Goal: Task Accomplishment & Management: Manage account settings

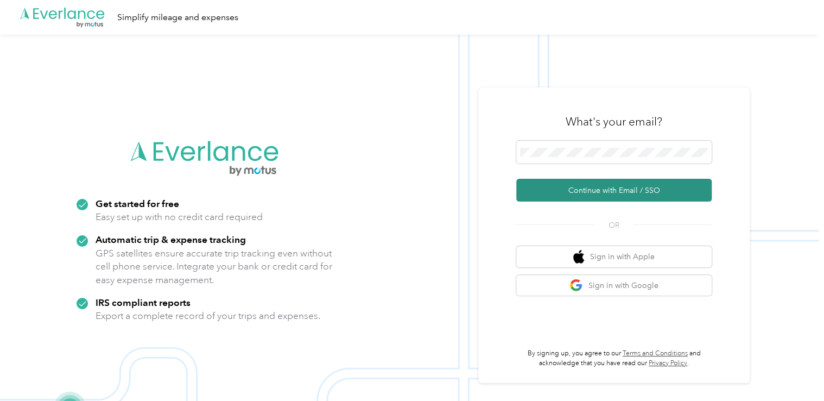
click at [625, 188] on button "Continue with Email / SSO" at bounding box center [613, 190] width 195 height 23
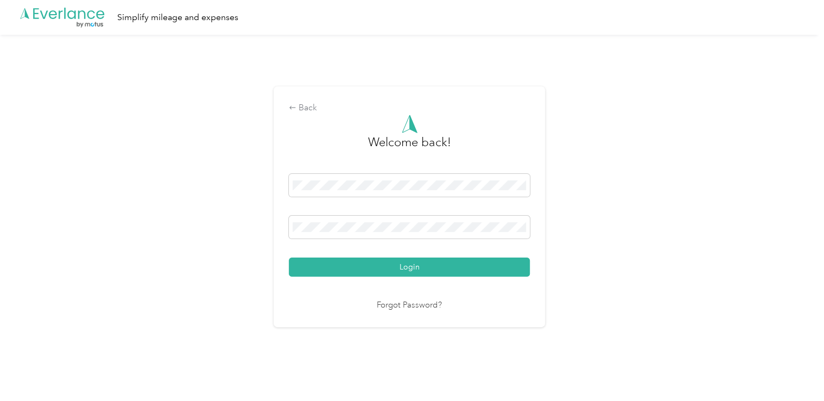
click at [584, 248] on div "Back Welcome back! Login Forgot Password?" at bounding box center [409, 211] width 819 height 352
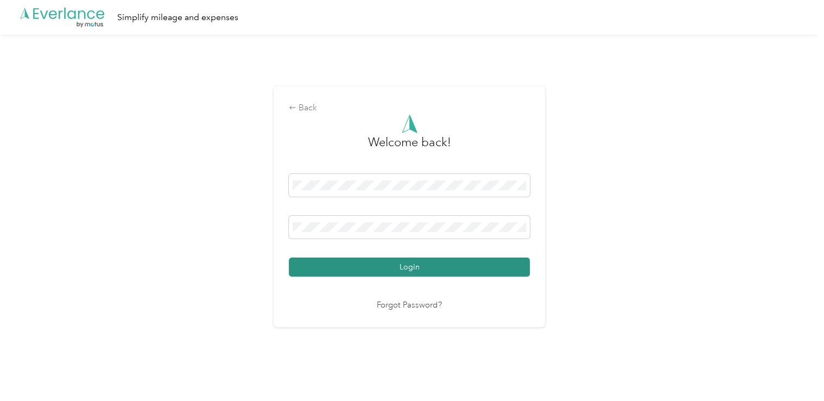
click at [512, 268] on button "Login" at bounding box center [409, 266] width 241 height 19
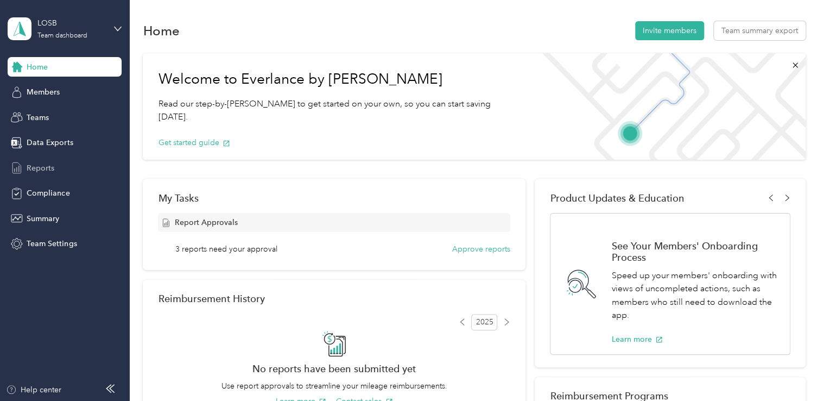
click at [59, 164] on div "Reports" at bounding box center [65, 168] width 114 height 20
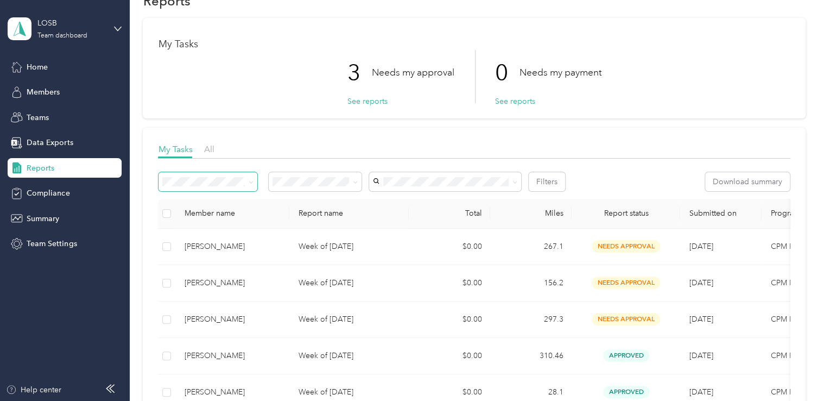
scroll to position [54, 0]
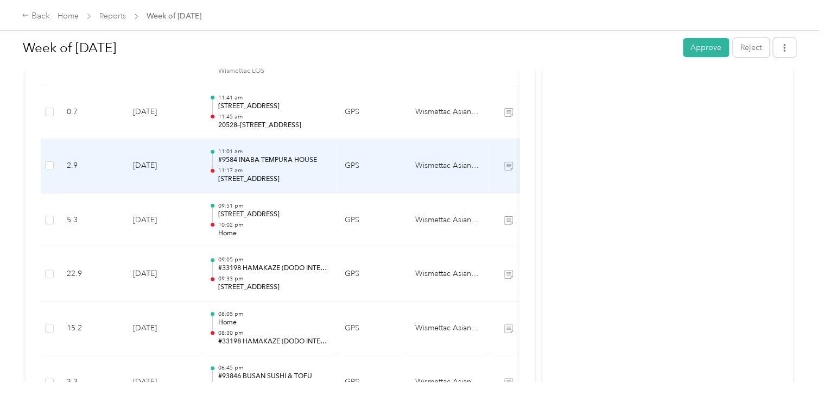
scroll to position [1711, 0]
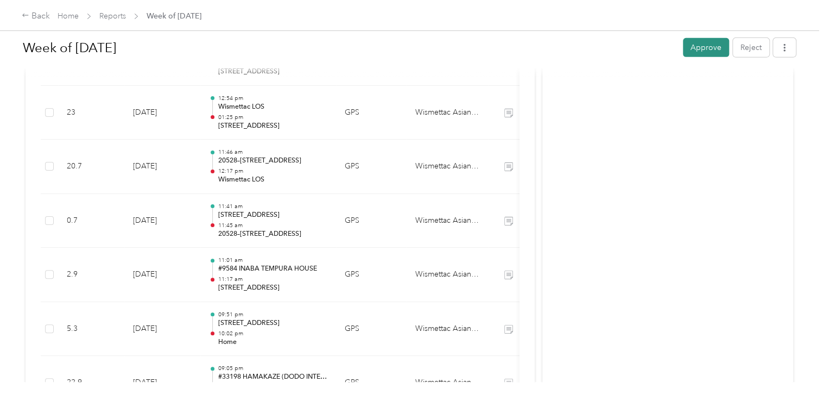
click at [693, 49] on button "Approve" at bounding box center [706, 47] width 46 height 19
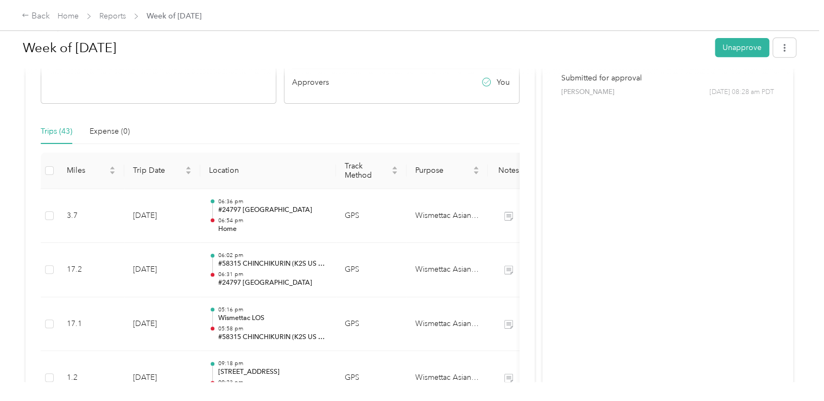
scroll to position [0, 0]
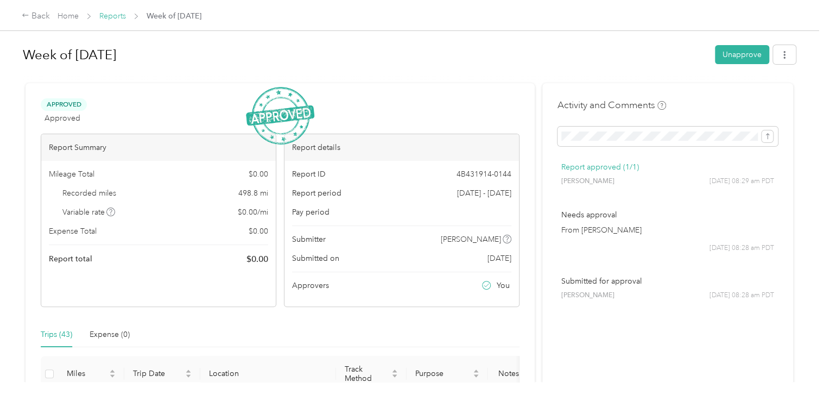
click at [124, 17] on link "Reports" at bounding box center [112, 15] width 27 height 9
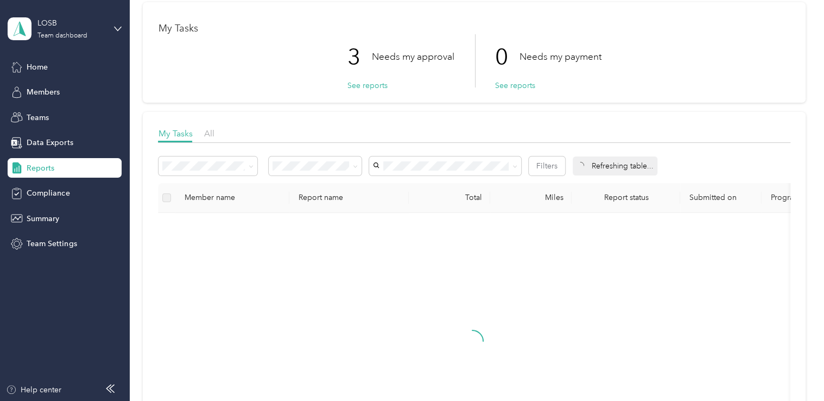
scroll to position [109, 0]
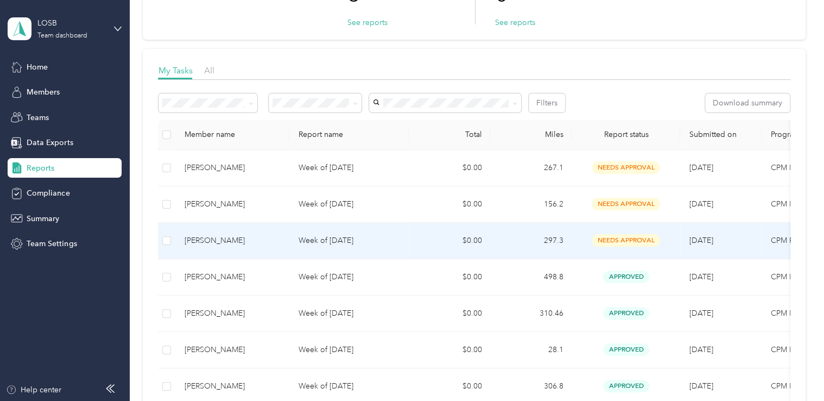
click at [220, 242] on div "[PERSON_NAME]" at bounding box center [232, 241] width 97 height 12
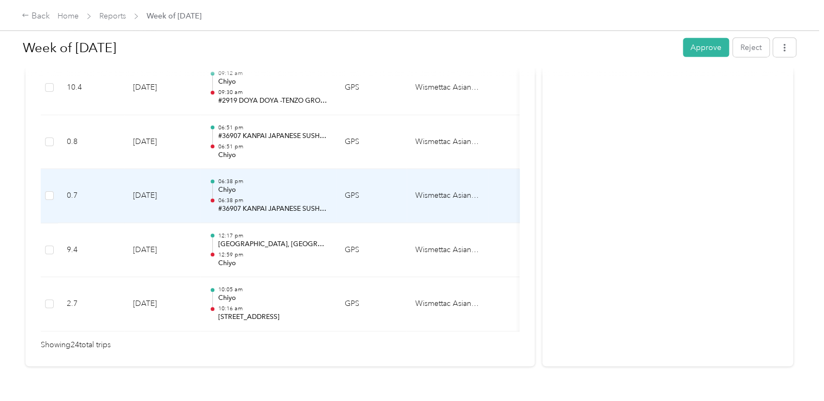
scroll to position [1303, 0]
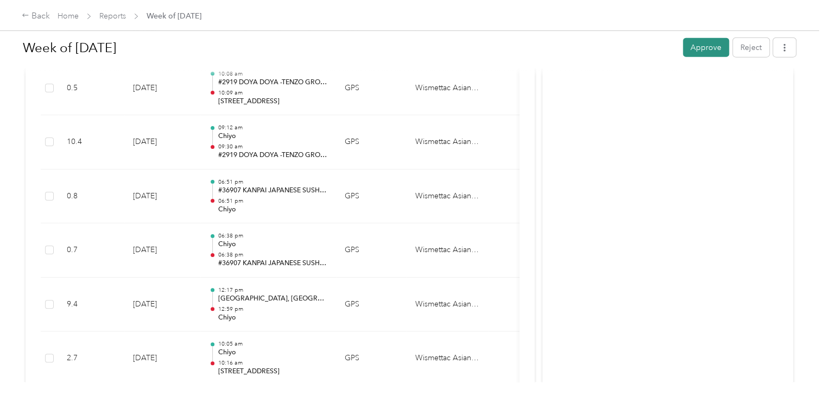
click at [702, 53] on button "Approve" at bounding box center [706, 47] width 46 height 19
click at [113, 20] on link "Reports" at bounding box center [112, 15] width 27 height 9
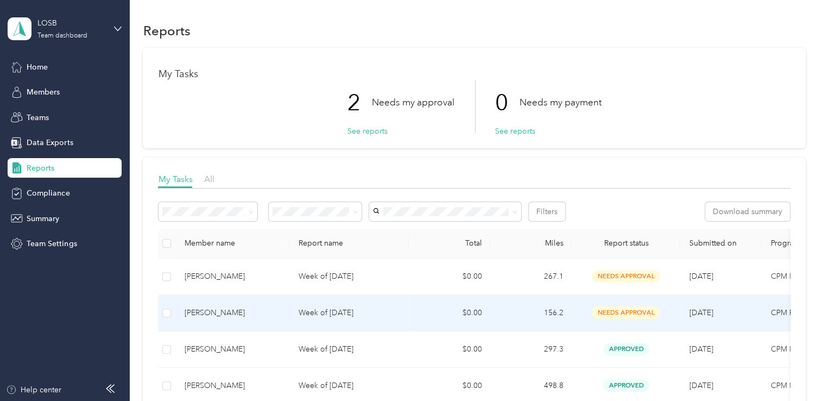
click at [220, 312] on div "[PERSON_NAME]" at bounding box center [232, 313] width 97 height 12
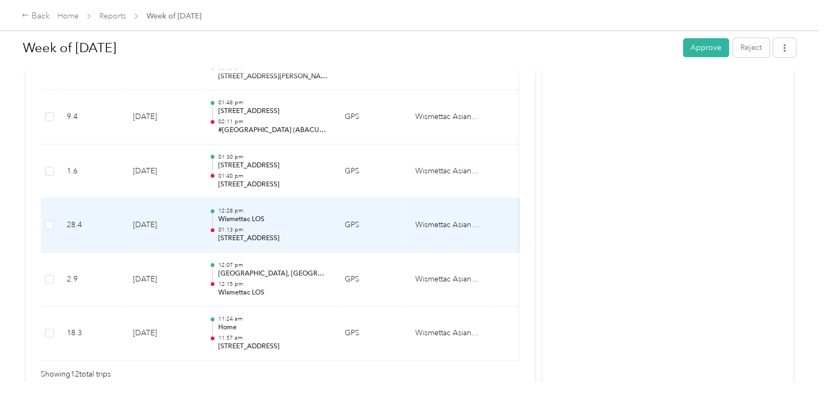
scroll to position [706, 0]
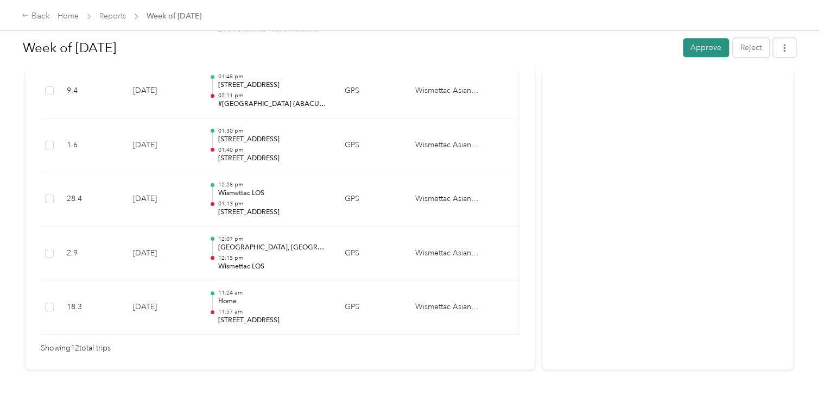
click at [693, 44] on button "Approve" at bounding box center [706, 47] width 46 height 19
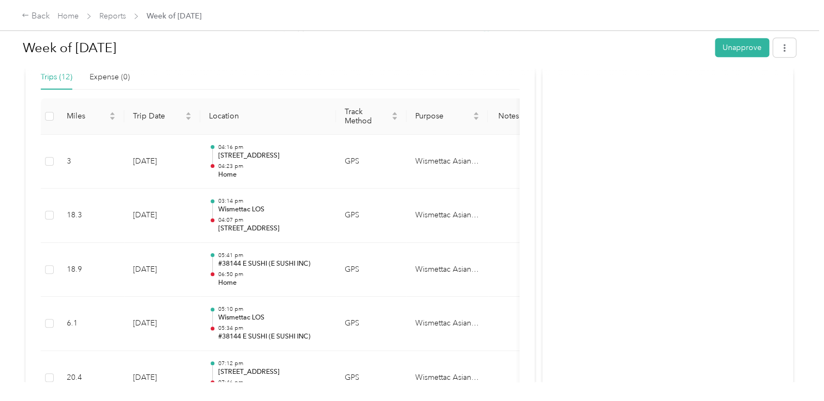
scroll to position [0, 0]
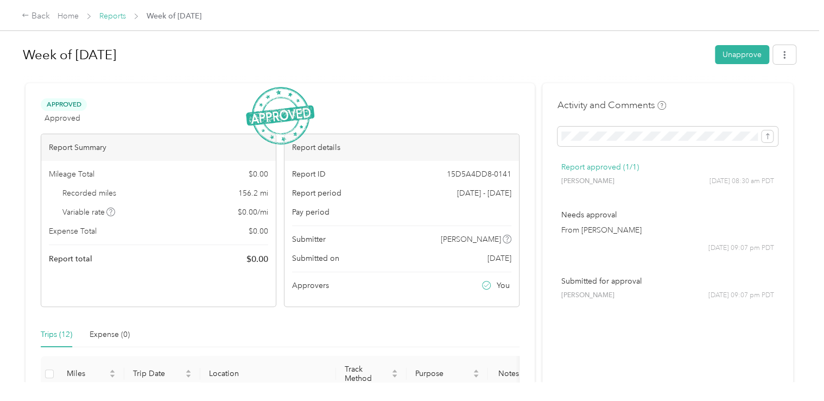
click at [112, 17] on link "Reports" at bounding box center [112, 15] width 27 height 9
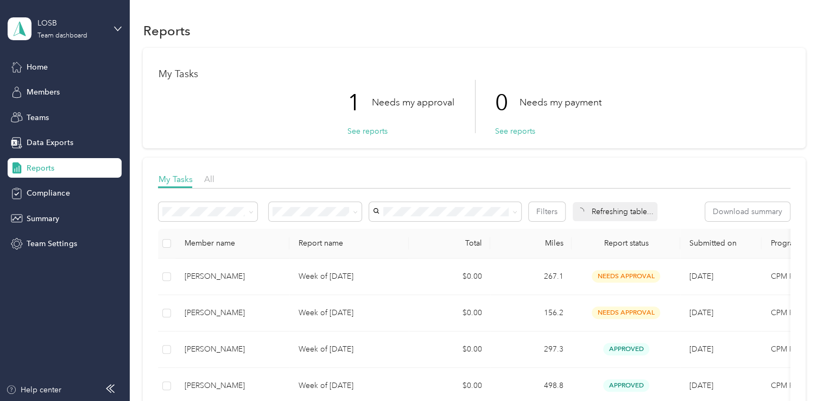
scroll to position [109, 0]
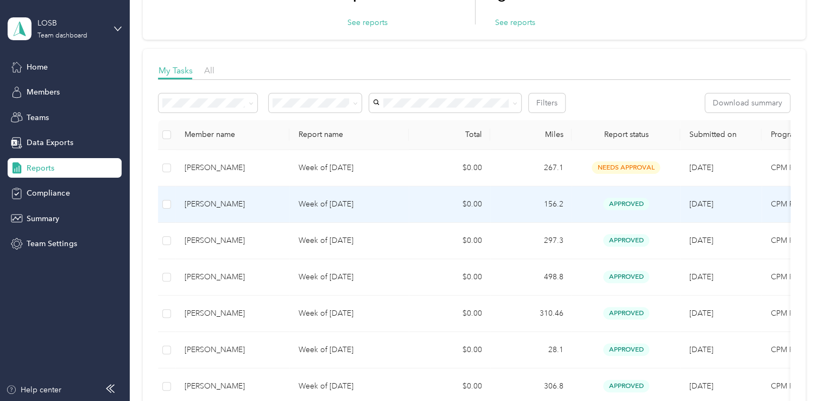
click at [347, 202] on p "Week of [DATE]" at bounding box center [349, 204] width 102 height 12
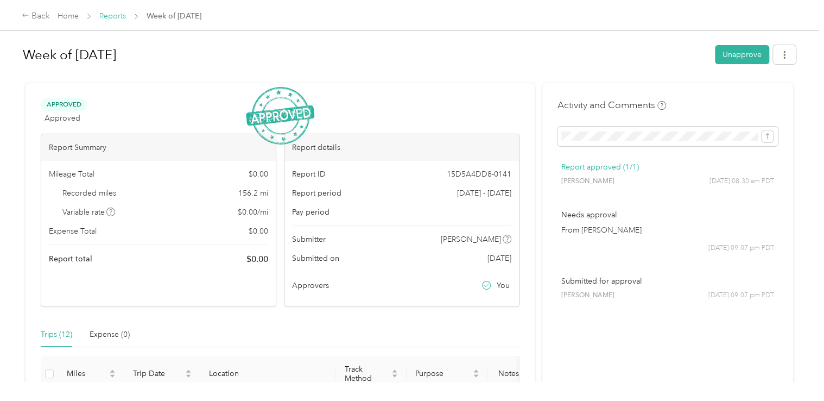
click at [122, 15] on link "Reports" at bounding box center [112, 15] width 27 height 9
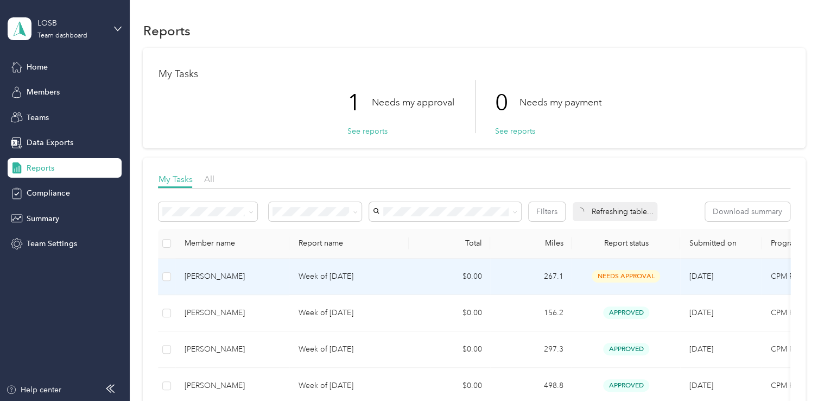
click at [355, 277] on p "Week of [DATE]" at bounding box center [349, 276] width 102 height 12
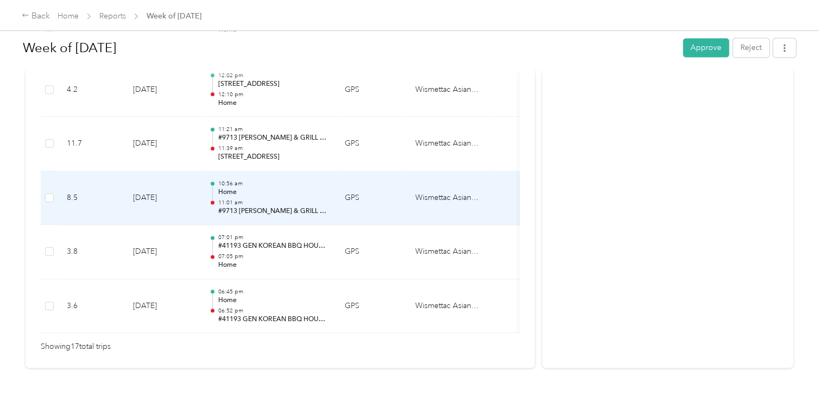
scroll to position [1015, 0]
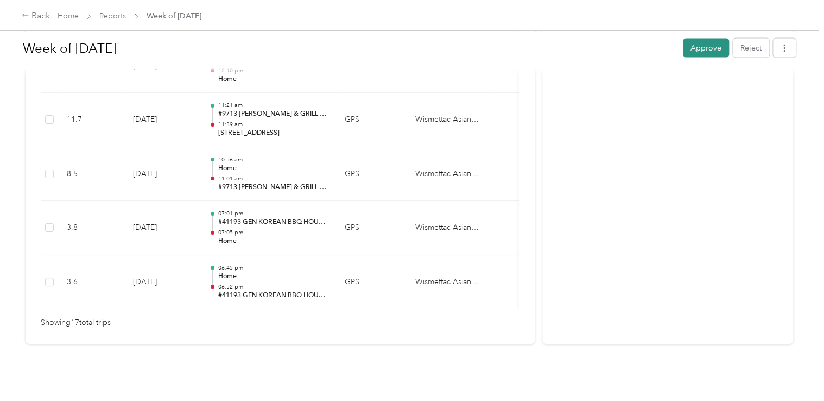
click at [698, 42] on button "Approve" at bounding box center [706, 47] width 46 height 19
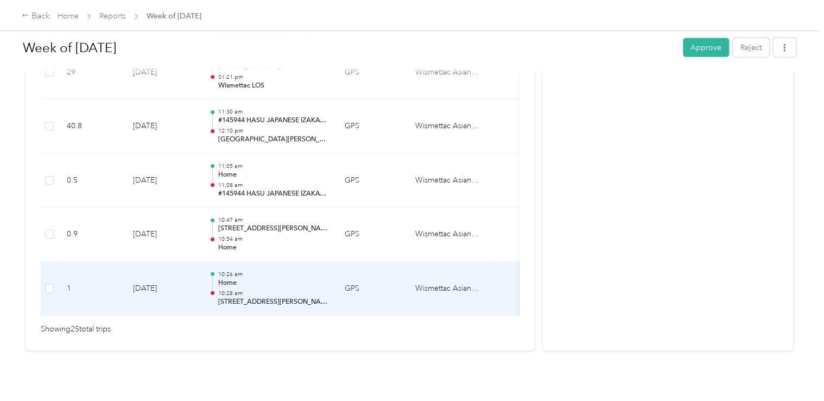
scroll to position [1446, 0]
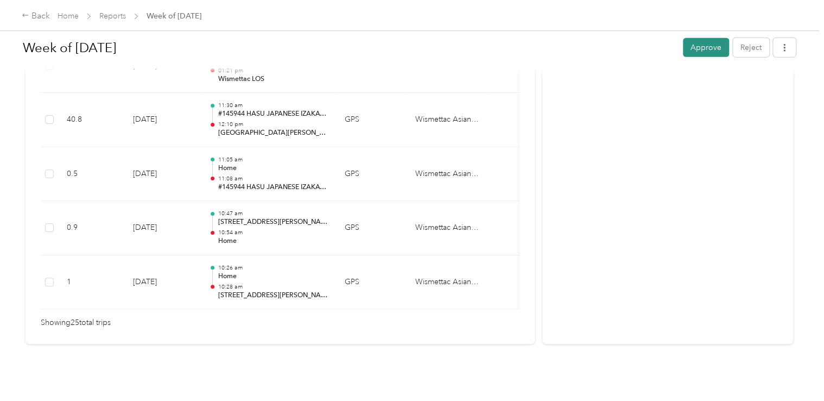
click at [714, 55] on button "Approve" at bounding box center [706, 47] width 46 height 19
